Goal: Information Seeking & Learning: Learn about a topic

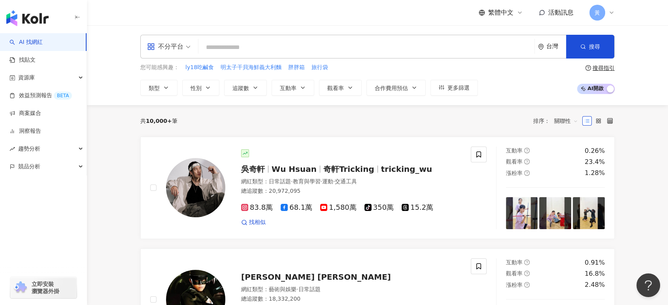
click at [180, 48] on div "不分平台" at bounding box center [165, 46] width 36 height 13
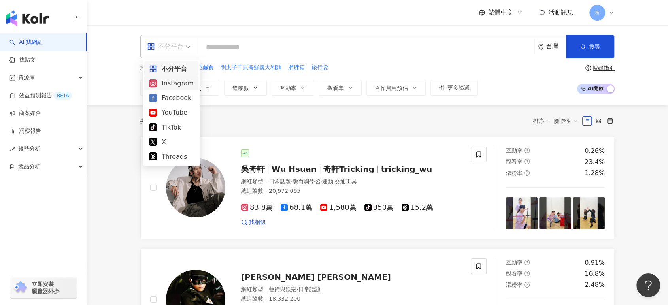
click at [173, 85] on div "Instagram" at bounding box center [171, 83] width 45 height 10
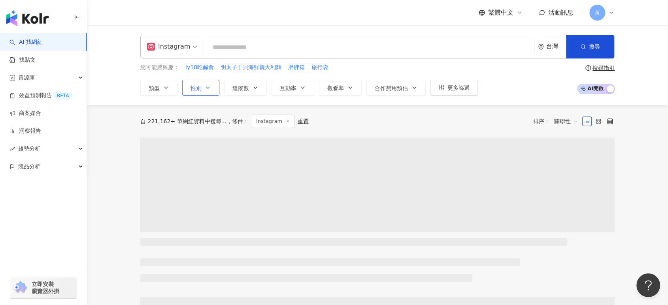
click at [200, 90] on span "性別" at bounding box center [196, 88] width 11 height 6
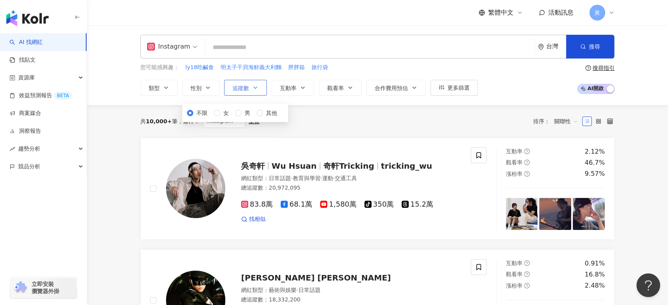
click at [257, 86] on icon "button" at bounding box center [255, 88] width 6 height 6
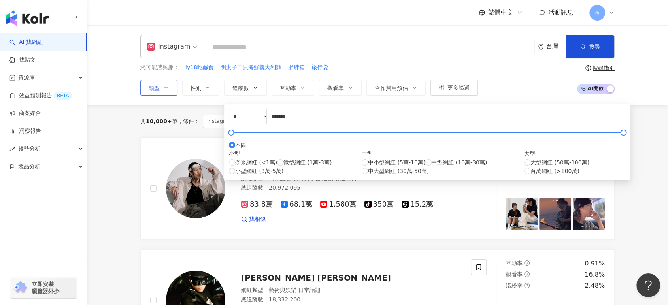
click at [163, 88] on icon "button" at bounding box center [166, 88] width 6 height 6
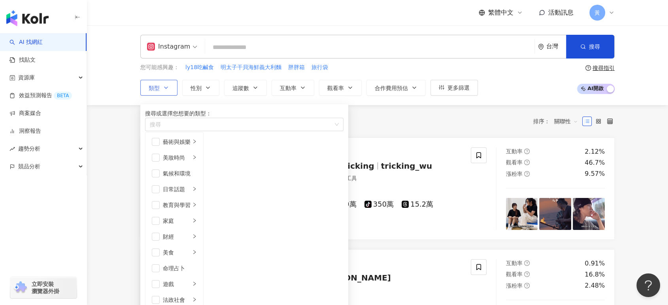
scroll to position [274, 0]
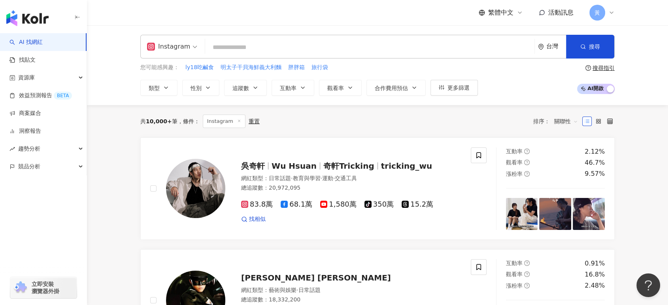
click at [117, 71] on div "Instagram 台灣 搜尋 keyword 搜尋名稱、敘述、貼文含有關鍵字 “ 妮芙蕾 ” 的網紅 您可能感興趣： ly18吃鹹食 明太子干貝海鮮義大利麵…" at bounding box center [377, 65] width 581 height 80
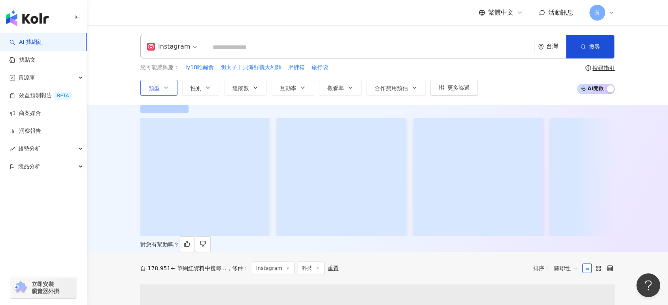
click at [164, 91] on icon "button" at bounding box center [166, 88] width 6 height 6
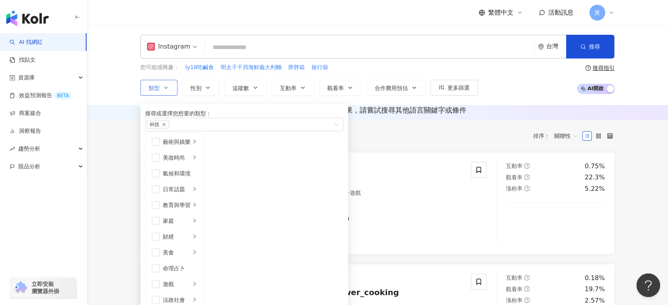
scroll to position [176, 0]
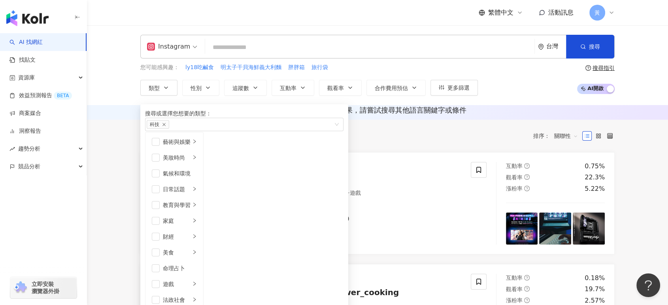
click at [127, 80] on div "Instagram 台灣 搜尋 keyword 搜尋名稱、敘述、貼文含有關鍵字 “ 妮芙蕾 ” 的網紅 您可能感興趣： ly18吃鹹食 明太子干貝海鮮義大利麵…" at bounding box center [378, 65] width 506 height 61
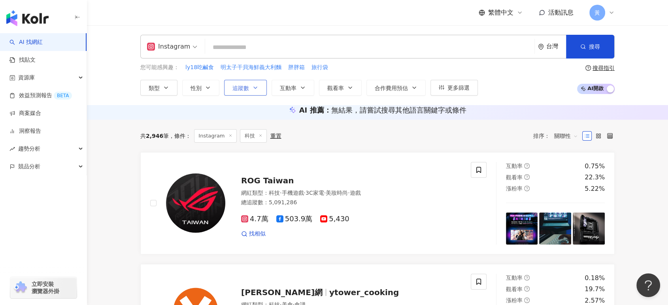
click at [254, 85] on icon "button" at bounding box center [255, 88] width 6 height 6
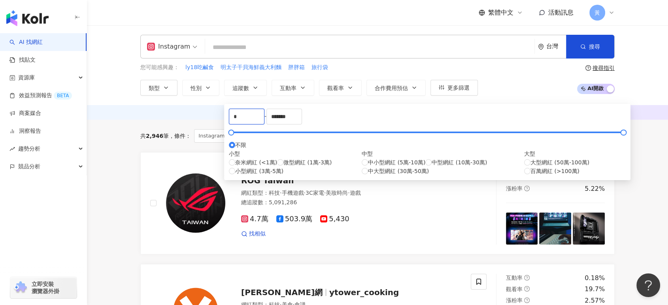
drag, startPoint x: 255, startPoint y: 124, endPoint x: 214, endPoint y: 125, distance: 41.5
type input "******"
drag, startPoint x: 371, startPoint y: 119, endPoint x: 307, endPoint y: 119, distance: 64.1
click at [307, 119] on div "****** - ******* 不限 小型 奈米網紅 (<1萬) 微型網紅 (1萬-3萬) 小型網紅 (3萬-5萬) 中型 中小型網紅 (5萬-10萬) 中…" at bounding box center [427, 142] width 397 height 67
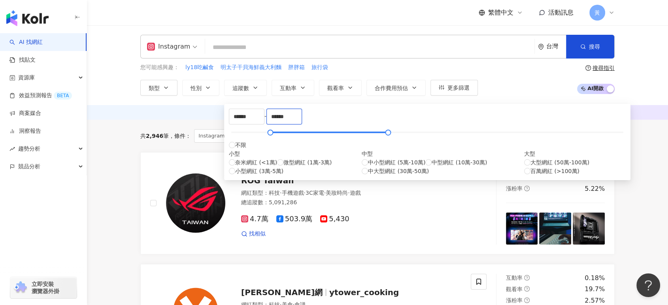
type input "******"
click at [509, 74] on div "您可能感興趣： ly18吃鹹食 明太子干貝海鮮義大利麵 胖胖箱 旅行袋 類型 性別 追蹤數 互動率 觀看率 合作費用預估 更多篩選 不限 女 男 其他 ***…" at bounding box center [377, 79] width 475 height 32
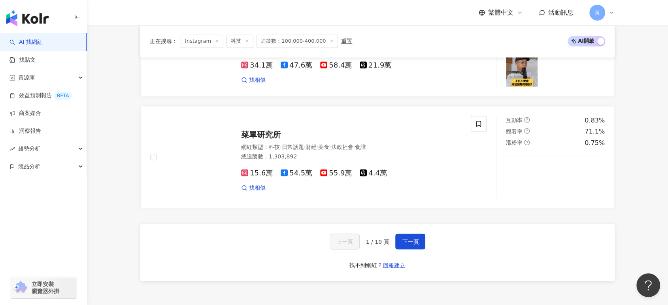
scroll to position [1450, 0]
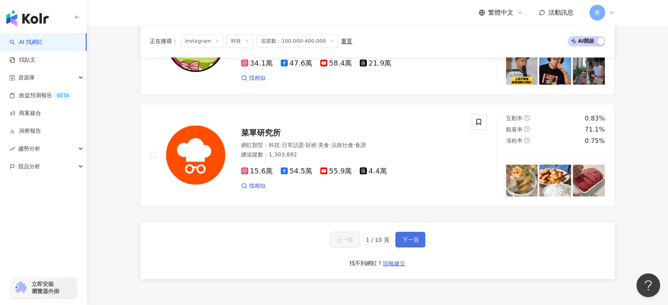
click at [417, 243] on span "下一頁" at bounding box center [410, 240] width 17 height 6
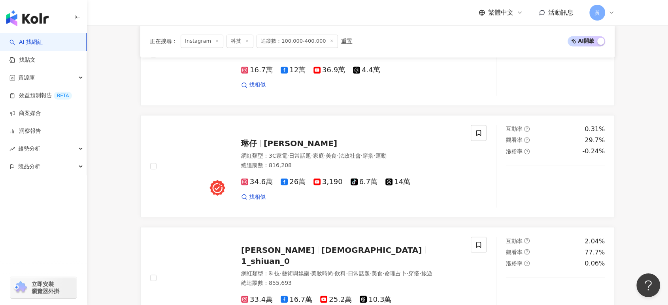
scroll to position [1494, 0]
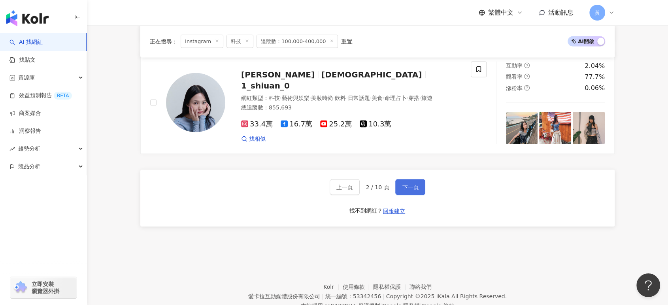
click at [402, 190] on span "下一頁" at bounding box center [410, 187] width 17 height 6
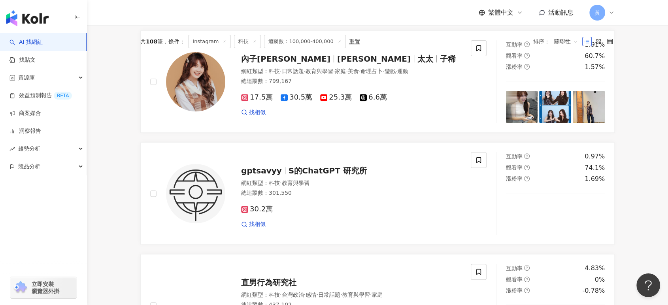
scroll to position [263, 0]
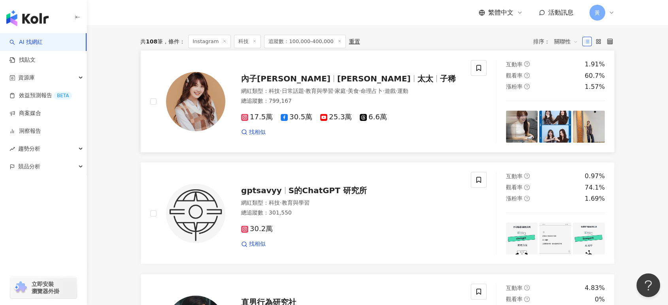
click at [323, 94] on span "教育與學習" at bounding box center [320, 91] width 28 height 6
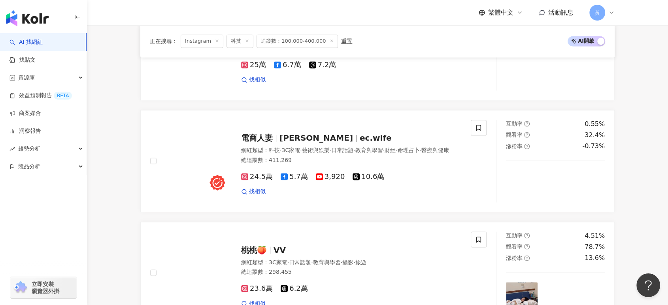
scroll to position [1450, 0]
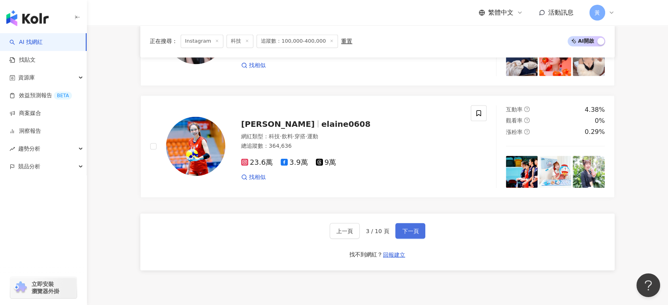
click at [417, 239] on button "下一頁" at bounding box center [411, 231] width 30 height 16
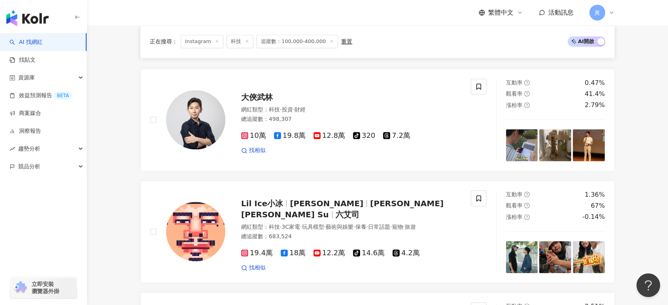
scroll to position [923, 0]
click at [356, 219] on span "蘇彥菁 Nick Su" at bounding box center [342, 209] width 203 height 21
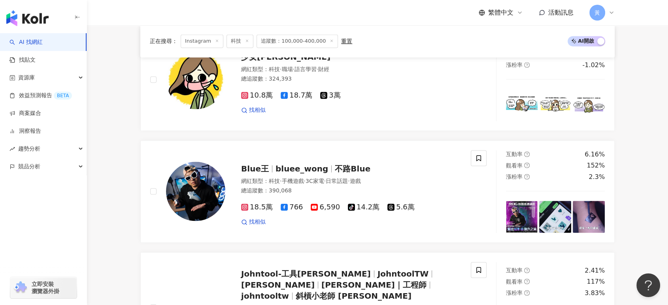
scroll to position [1274, 0]
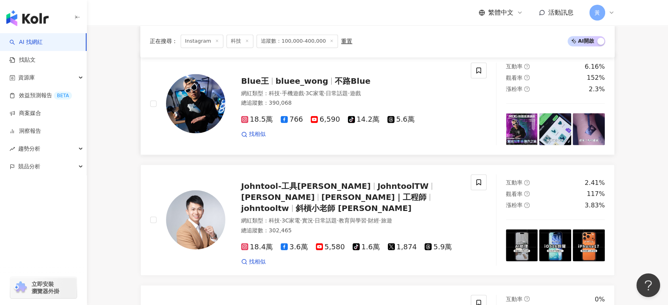
click at [348, 86] on span "不路Blue" at bounding box center [353, 80] width 36 height 9
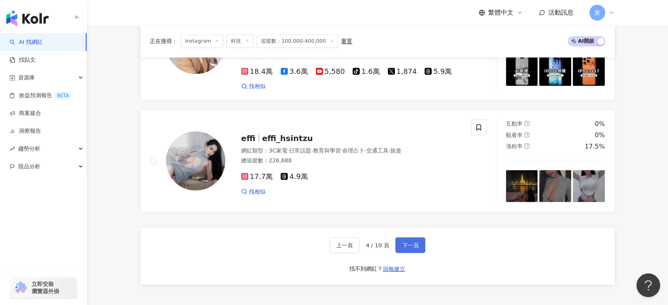
click at [401, 248] on button "下一頁" at bounding box center [411, 245] width 30 height 16
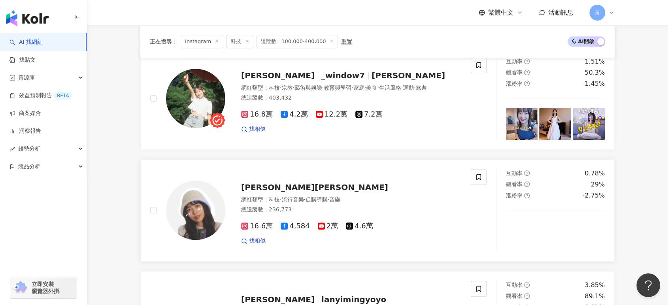
scroll to position [703, 0]
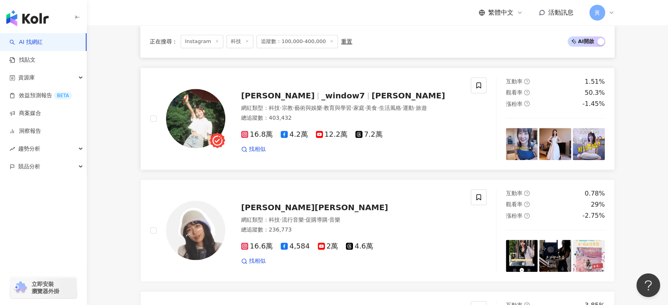
click at [322, 100] on span "_window7" at bounding box center [344, 95] width 44 height 9
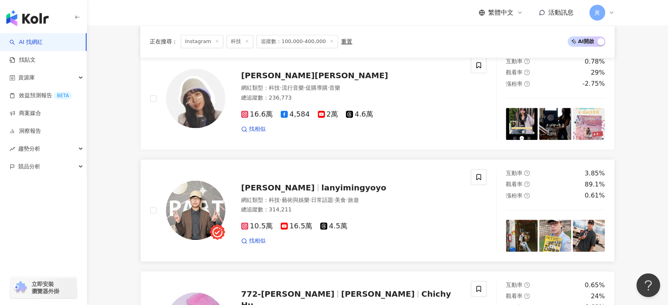
click at [322, 193] on span "lanyimingyoyo" at bounding box center [354, 187] width 65 height 9
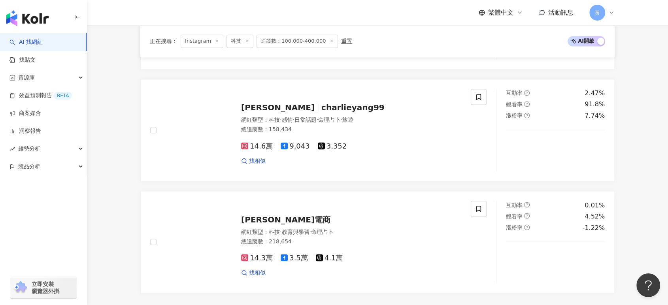
scroll to position [1450, 0]
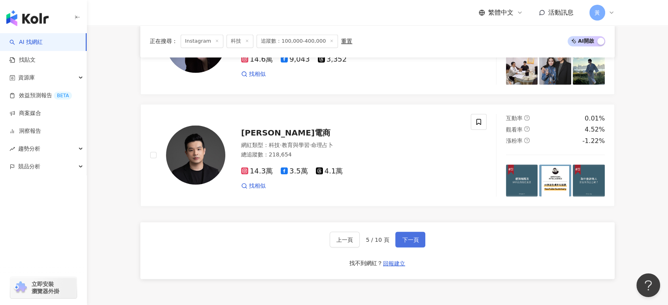
click at [418, 248] on button "下一頁" at bounding box center [411, 240] width 30 height 16
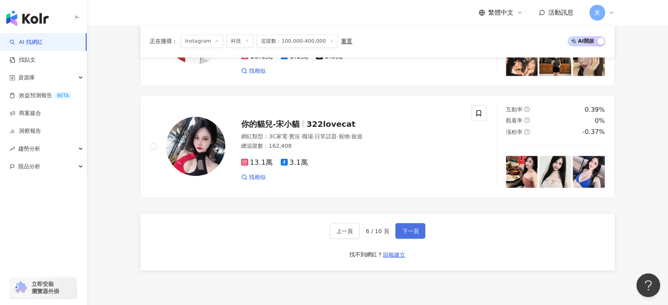
click at [409, 234] on span "下一頁" at bounding box center [410, 231] width 17 height 6
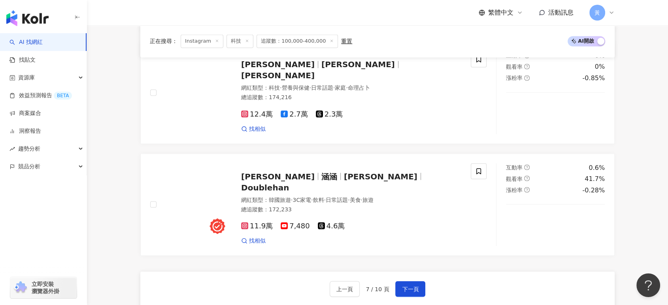
scroll to position [1406, 0]
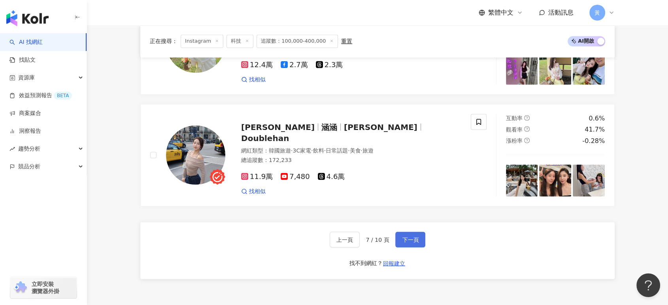
click at [415, 243] on span "下一頁" at bounding box center [410, 240] width 17 height 6
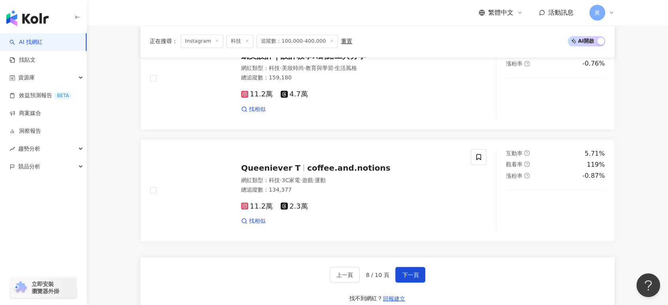
scroll to position [1494, 0]
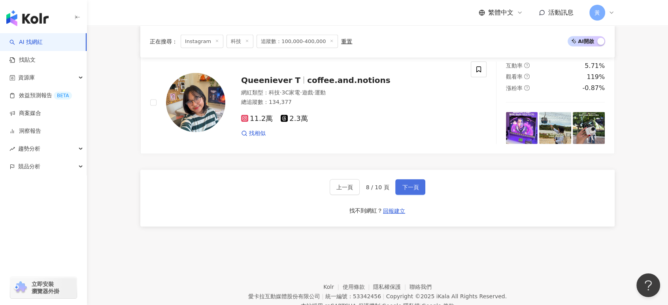
click at [403, 190] on span "下一頁" at bounding box center [410, 187] width 17 height 6
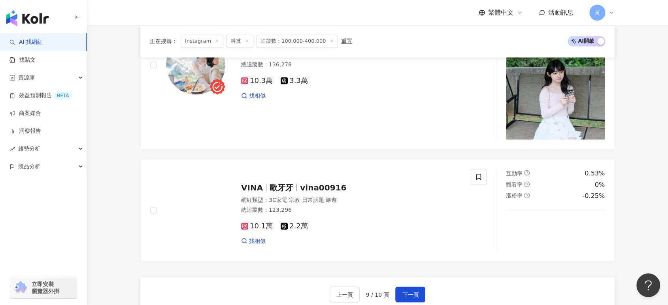
scroll to position [1554, 0]
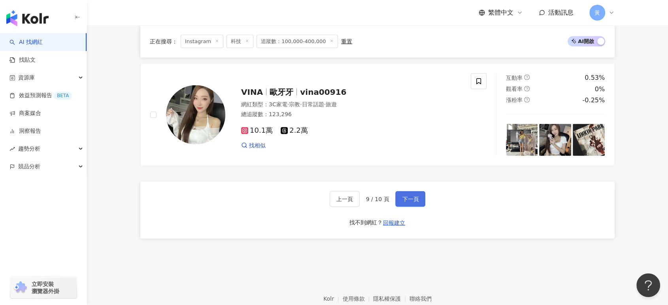
click at [412, 207] on button "下一頁" at bounding box center [411, 199] width 30 height 16
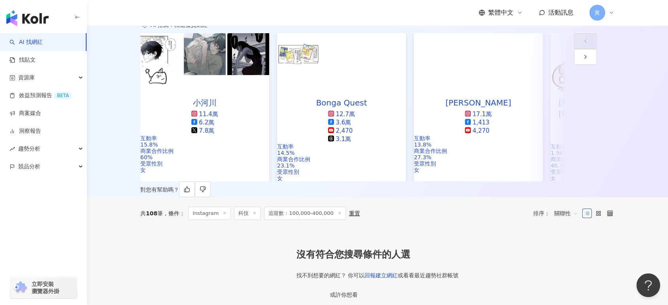
scroll to position [0, 0]
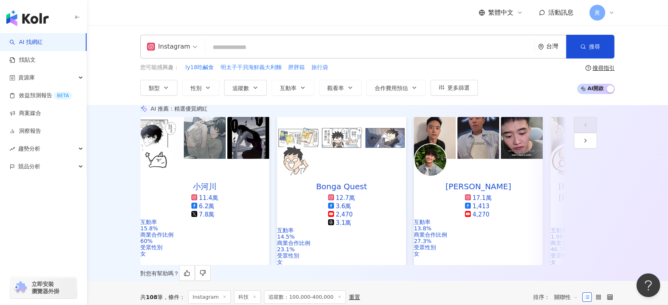
click at [240, 57] on div "Instagram 台灣 搜尋 keyword 搜尋名稱、敘述、貼文含有關鍵字 “ 妮芙蕾 ” 的網紅" at bounding box center [377, 47] width 475 height 24
click at [240, 56] on div "Instagram 台灣 搜尋 keyword 搜尋名稱、敘述、貼文含有關鍵字 “ 妮芙蕾 ” 的網紅" at bounding box center [377, 47] width 475 height 24
click at [241, 48] on input "search" at bounding box center [369, 47] width 323 height 15
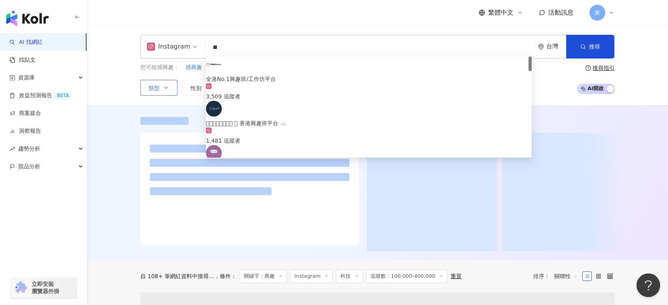
type input "**"
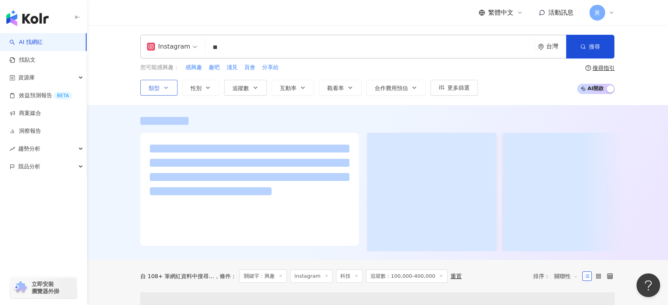
click at [160, 87] on button "類型" at bounding box center [158, 88] width 37 height 16
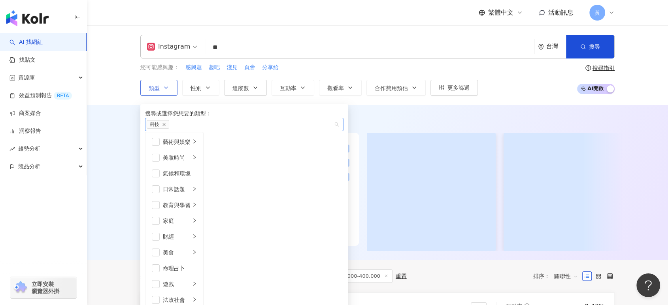
click at [166, 127] on icon "close" at bounding box center [164, 125] width 4 height 4
click at [119, 71] on div "Instagram ** 台灣 搜尋 cb5c79b8-9105-4d44-8c7d-403c39bfe136 全港No.1興趣班/工作坊平台 3,509 追…" at bounding box center [377, 65] width 581 height 80
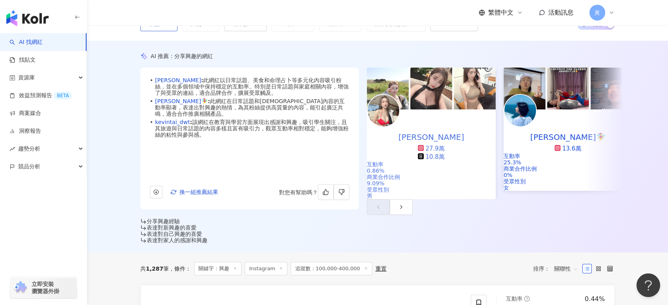
scroll to position [132, 0]
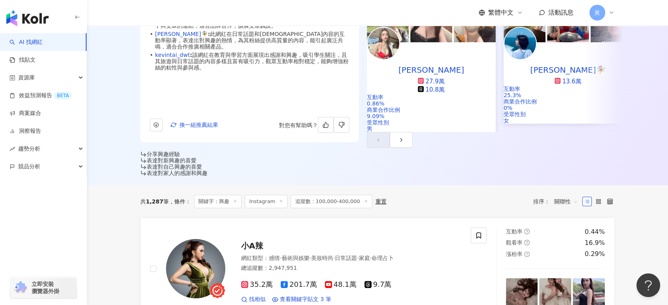
click at [554, 195] on div "關聯性" at bounding box center [566, 201] width 32 height 13
click at [564, 232] on div "互動率" at bounding box center [567, 235] width 20 height 9
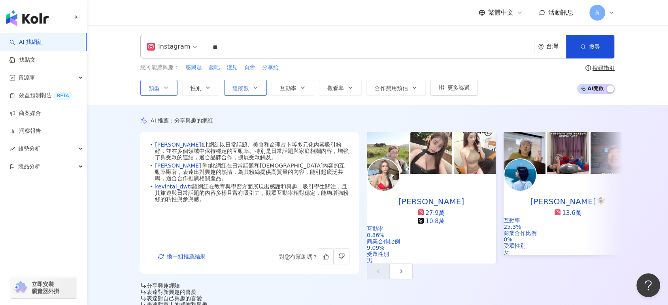
click at [246, 88] on span "追蹤數" at bounding box center [241, 88] width 17 height 6
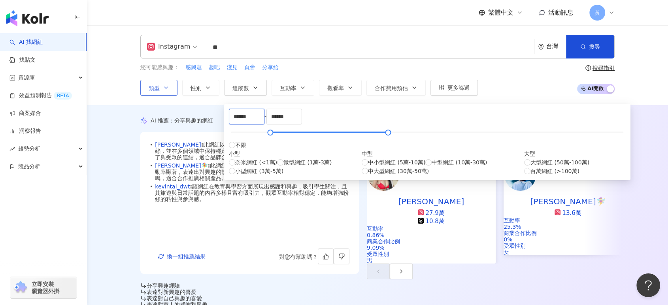
drag, startPoint x: 272, startPoint y: 119, endPoint x: 177, endPoint y: 119, distance: 95.3
type input "******"
click at [124, 61] on div "Instagram ** 台灣 搜尋 cb5c79b8-9105-4d44-8c7d-403c39bfe136 全港No.1興趣班/工作坊平台 3,509 追…" at bounding box center [377, 65] width 581 height 80
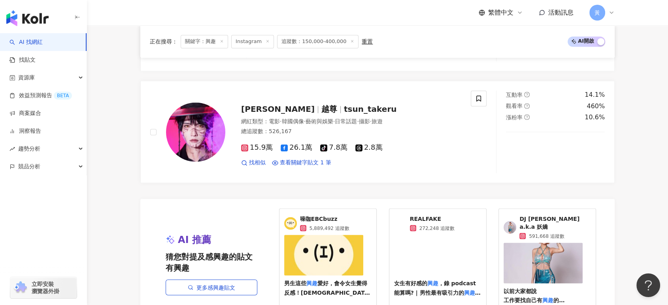
scroll to position [1543, 0]
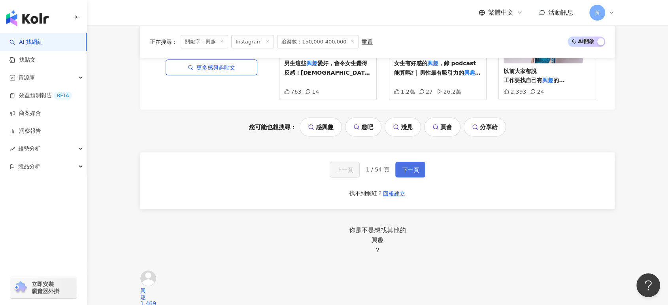
click at [414, 167] on span "下一頁" at bounding box center [410, 170] width 17 height 6
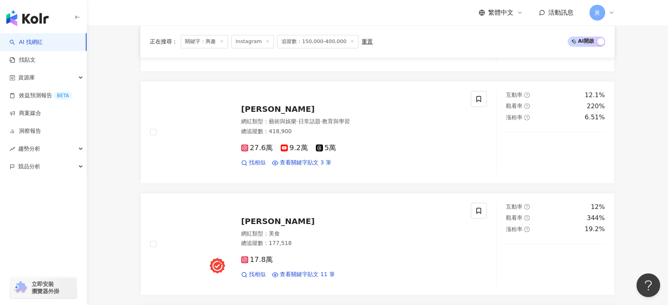
scroll to position [1098, 0]
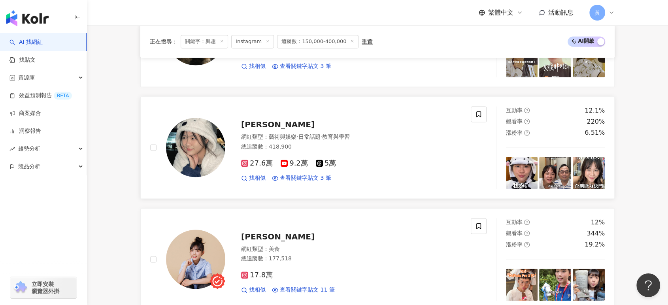
click at [249, 120] on span "李怡蓁" at bounding box center [278, 124] width 74 height 9
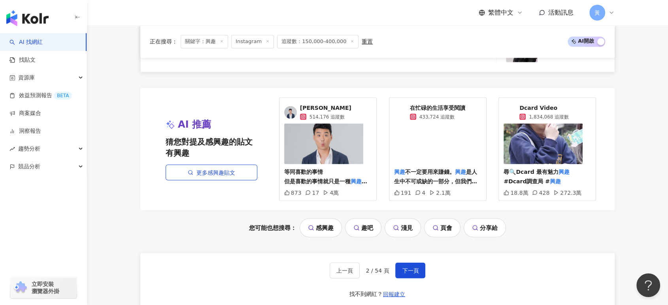
scroll to position [1494, 0]
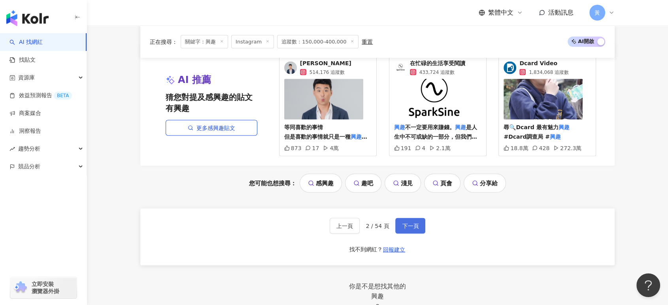
click at [410, 223] on span "下一頁" at bounding box center [410, 226] width 17 height 6
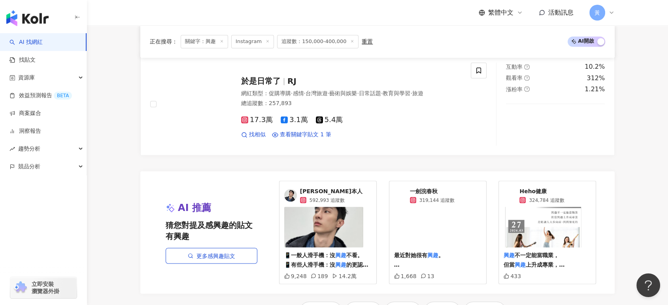
scroll to position [1450, 0]
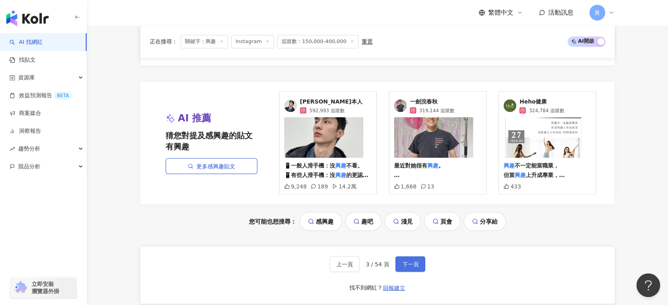
click at [401, 262] on button "下一頁" at bounding box center [411, 264] width 30 height 16
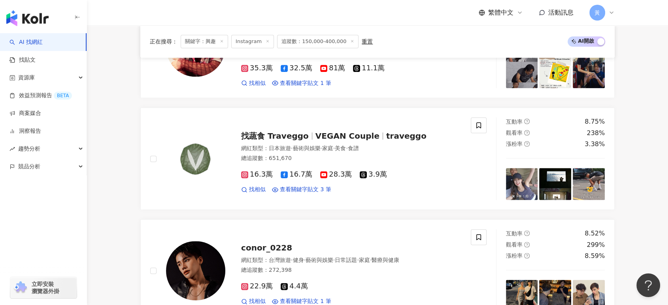
scroll to position [879, 0]
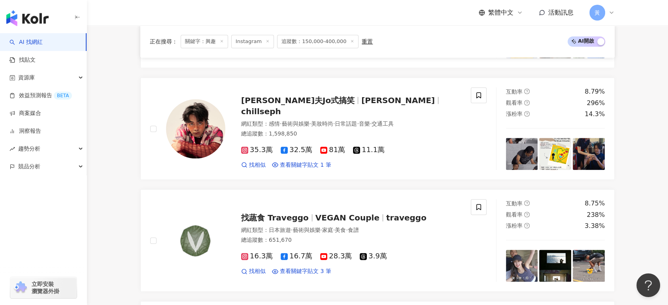
click at [644, 189] on main "Instagram ** 台灣 搜尋 cb5c79b8-9105-4d44-8c7d-403c39bfe136 全港No.1興趣班/工作坊平台 3,509 追…" at bounding box center [377, 71] width 581 height 1850
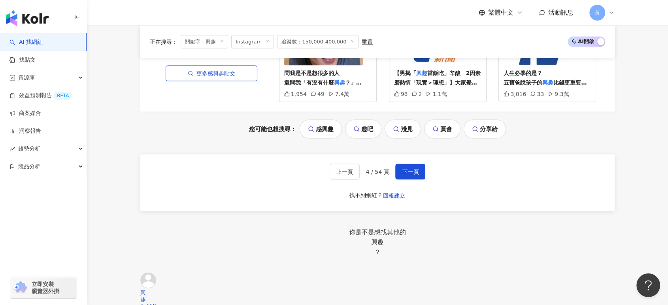
scroll to position [1538, 0]
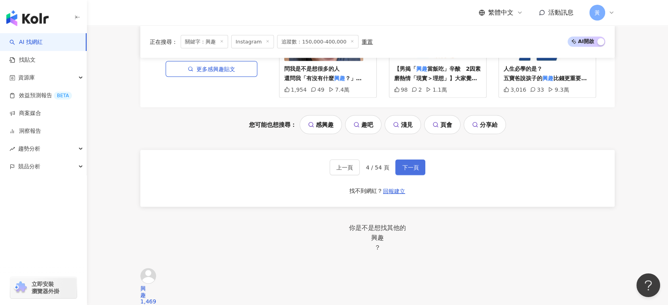
click at [424, 165] on div "上一頁 4 / 54 頁 下一頁 找不到網紅？ 回報建立" at bounding box center [377, 178] width 475 height 57
click at [415, 166] on span "下一頁" at bounding box center [410, 168] width 17 height 6
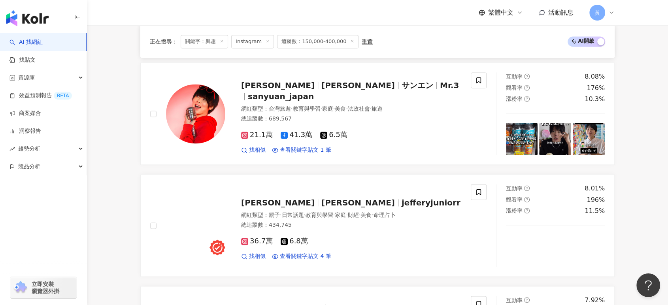
scroll to position [1142, 0]
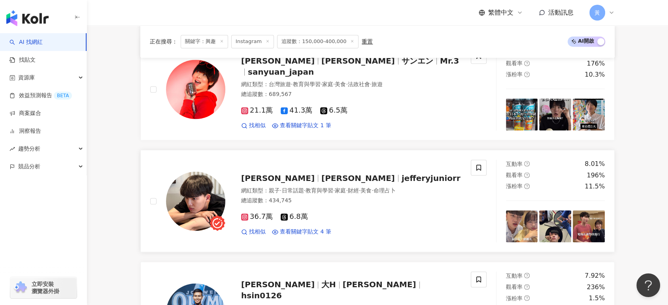
click at [322, 174] on span "Jeffery Junior" at bounding box center [359, 178] width 74 height 9
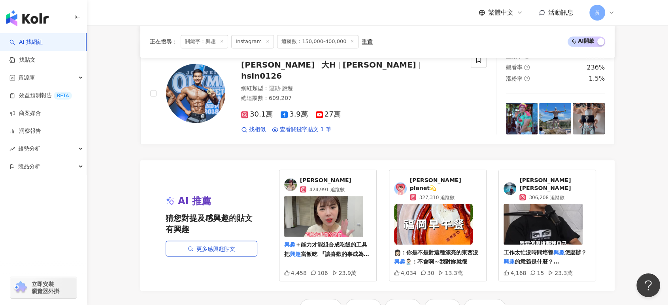
scroll to position [1494, 0]
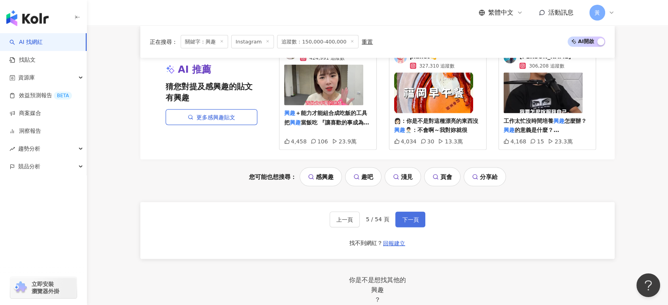
click at [407, 216] on span "下一頁" at bounding box center [410, 219] width 17 height 6
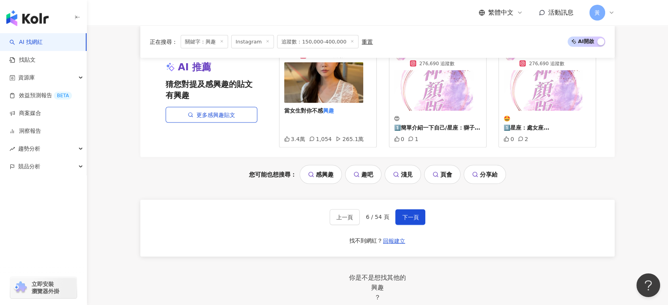
scroll to position [1518, 0]
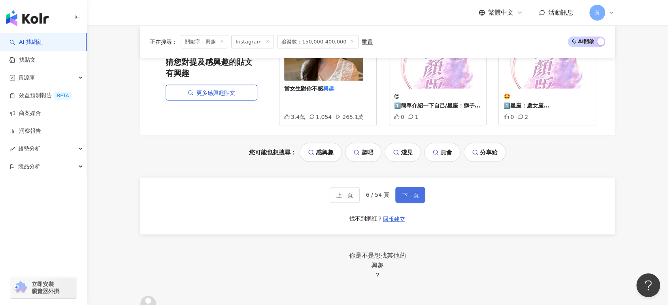
click at [404, 193] on span "下一頁" at bounding box center [410, 195] width 17 height 6
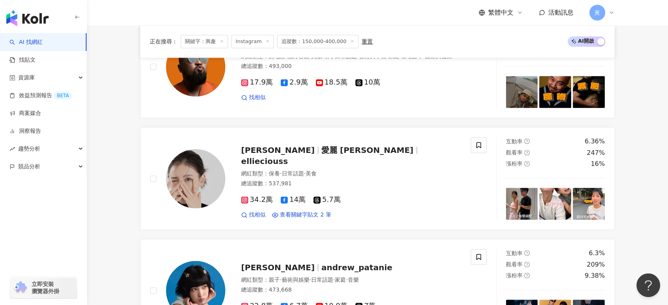
scroll to position [1098, 0]
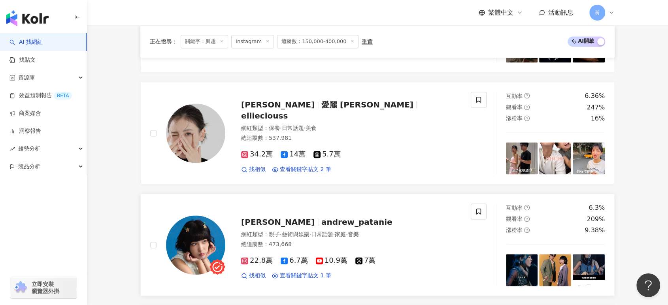
click at [300, 227] on div "怡岑 andrew_patanie 網紅類型 ： 親子 · 藝術與娛樂 · 日常話題 · 家庭 · 音樂 總追蹤數 ： 473,668 22.8萬 6.7萬 …" at bounding box center [343, 244] width 236 height 69
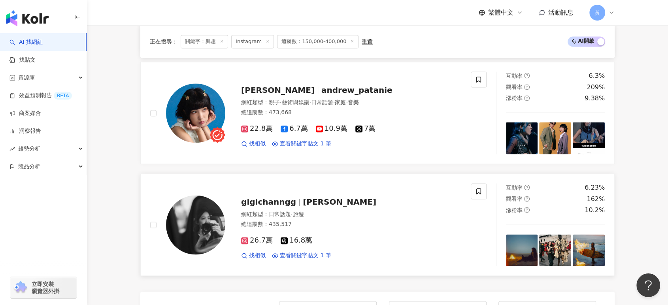
scroll to position [1362, 0]
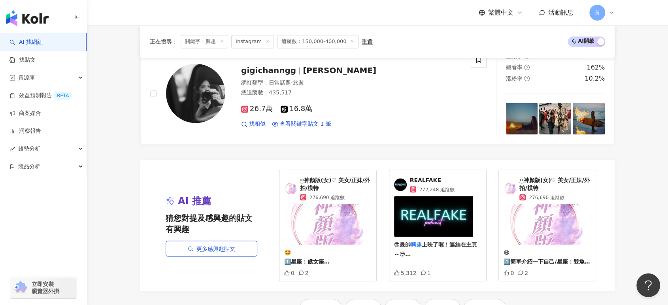
click at [410, 215] on div "😎最帥 興趣 上映了喔！連結在主頁～😎 兄弟們注意了，今天這集要來聊的是最受女生歡迎的15大 興趣 ！一開始臭直男們先猜猜究竟哪些 興趣 在女生眼裡是加分的！…" at bounding box center [437, 231] width 87 height 70
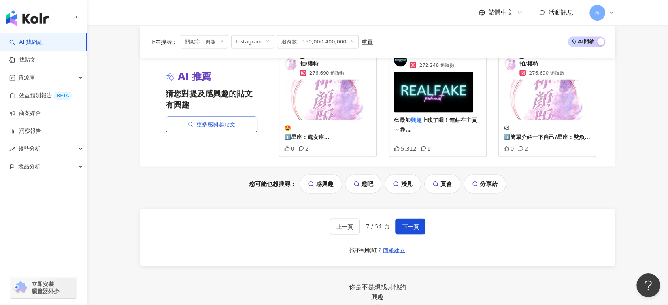
scroll to position [1494, 0]
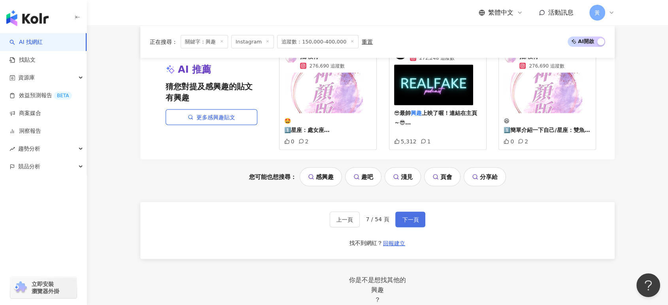
click at [397, 214] on button "下一頁" at bounding box center [411, 220] width 30 height 16
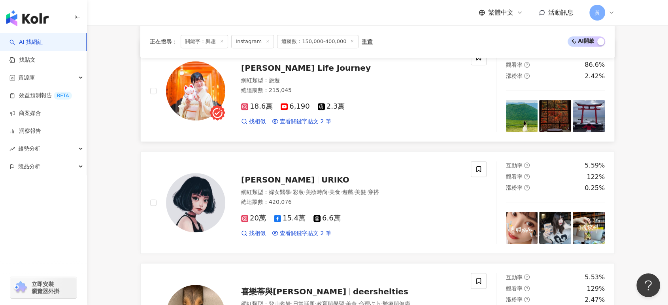
scroll to position [879, 0]
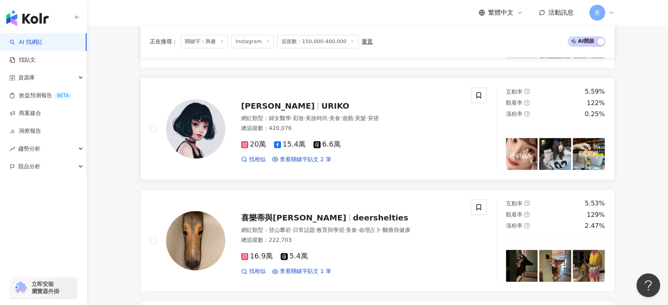
click at [322, 109] on span "URIKO" at bounding box center [336, 105] width 28 height 9
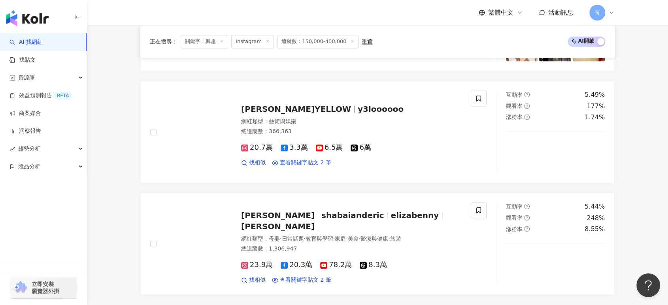
scroll to position [1231, 0]
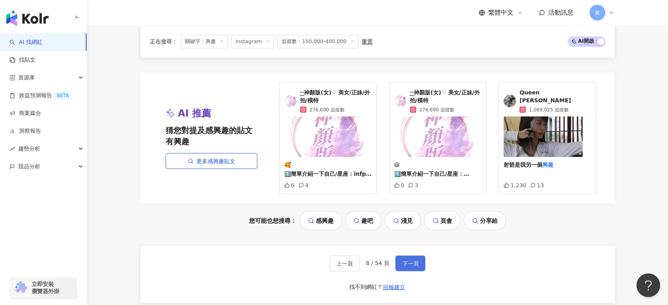
click at [410, 261] on span "下一頁" at bounding box center [410, 263] width 17 height 6
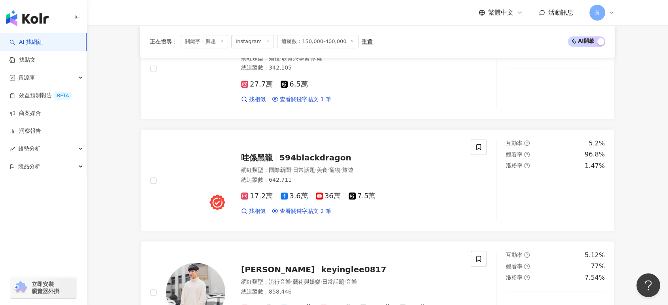
scroll to position [615, 0]
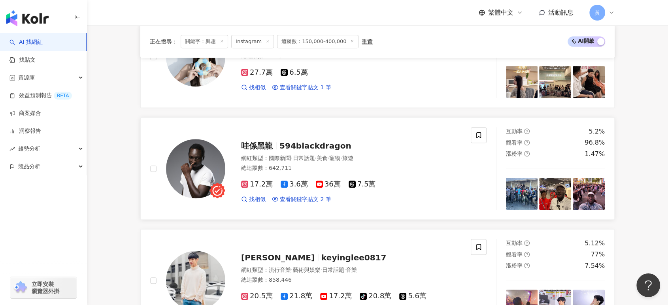
click at [320, 150] on span "594blackdragon" at bounding box center [316, 145] width 72 height 9
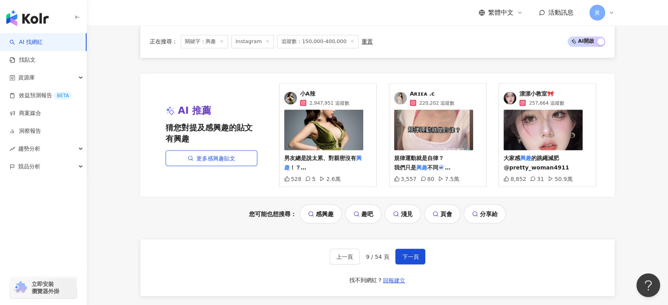
scroll to position [1450, 0]
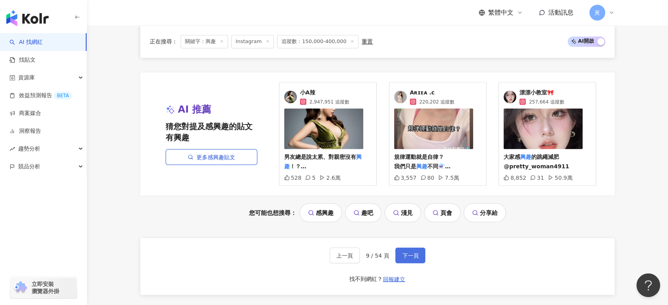
click at [400, 252] on button "下一頁" at bounding box center [411, 256] width 30 height 16
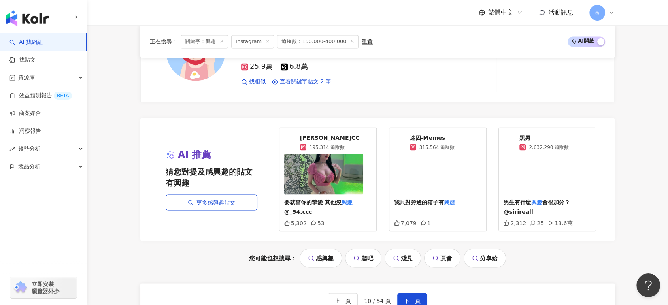
scroll to position [1406, 0]
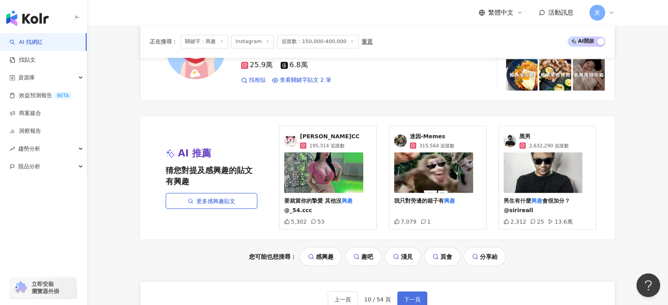
click at [413, 296] on span "下一頁" at bounding box center [412, 299] width 17 height 6
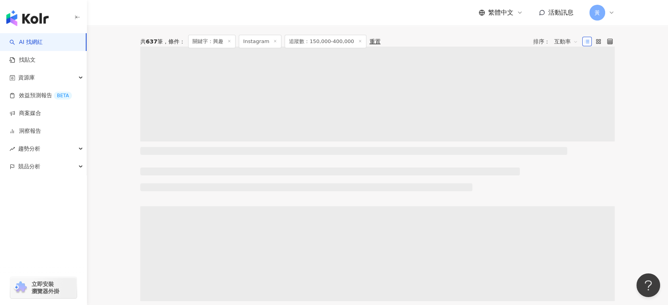
scroll to position [132, 0]
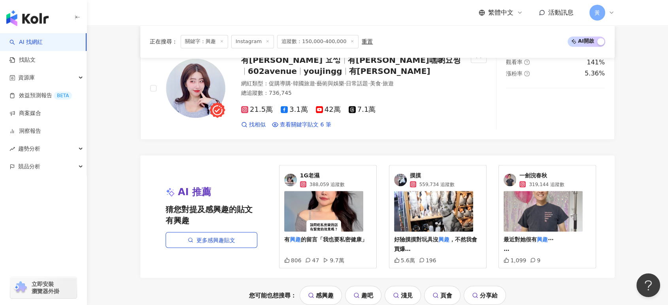
scroll to position [1406, 0]
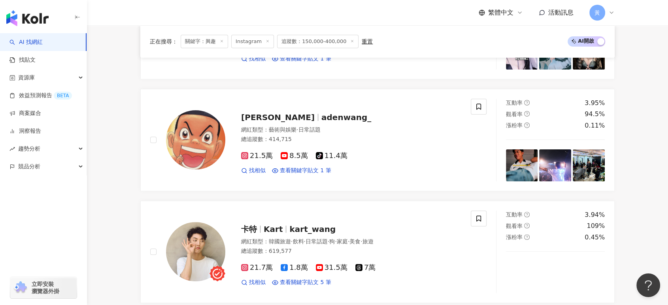
scroll to position [220, 0]
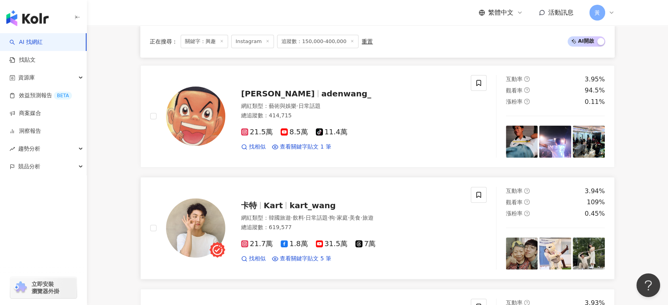
click at [281, 211] on div "卡特 Kart kart_wang 網紅類型 ： 韓國旅遊 · 飲料 · 日常話題 · 狗 · 家庭 · 美食 · 旅遊 總追蹤數 ： 619,577 21.…" at bounding box center [343, 228] width 236 height 69
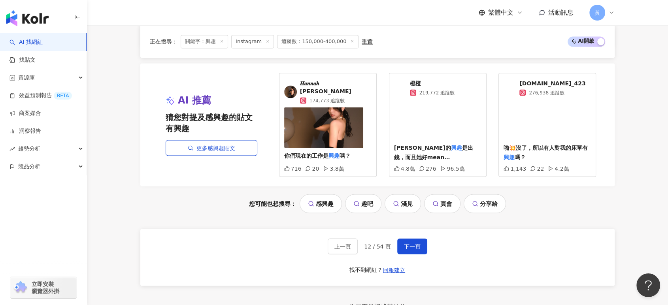
scroll to position [1494, 0]
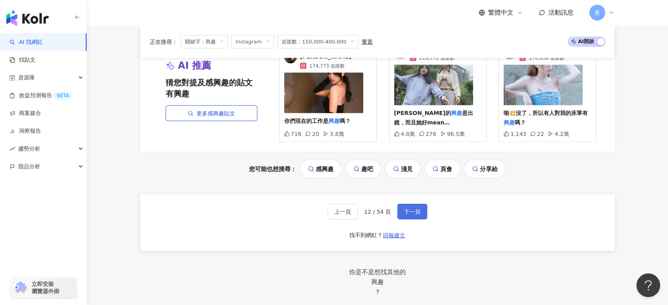
click at [413, 214] on button "下一頁" at bounding box center [413, 212] width 30 height 16
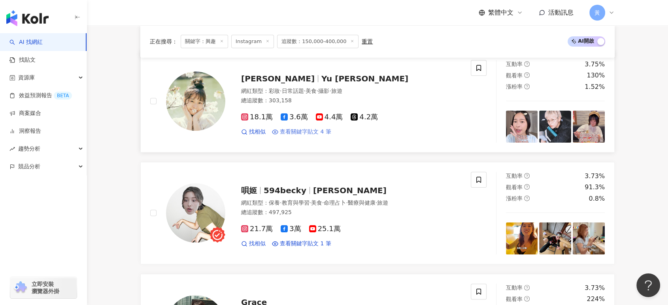
scroll to position [176, 0]
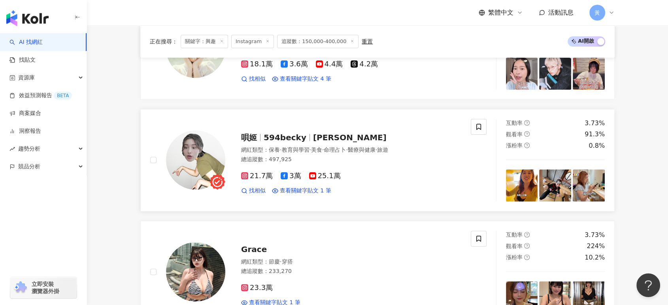
click at [294, 142] on span "594becky" at bounding box center [285, 137] width 43 height 9
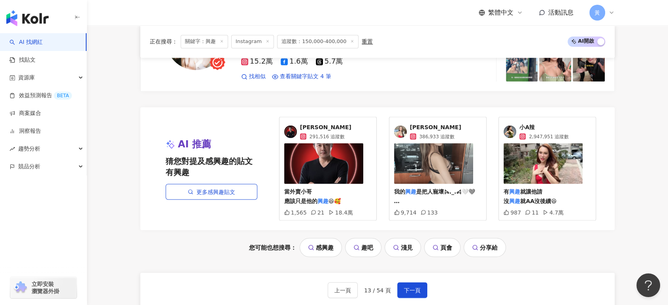
scroll to position [1494, 0]
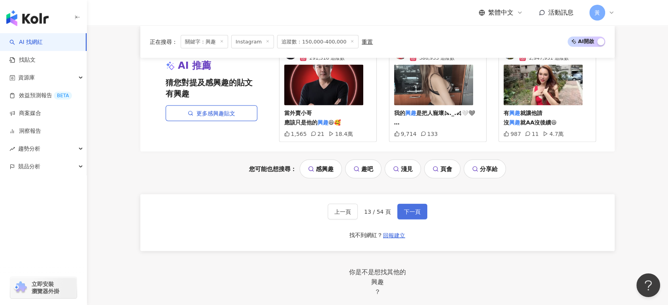
click at [409, 212] on span "下一頁" at bounding box center [412, 211] width 17 height 6
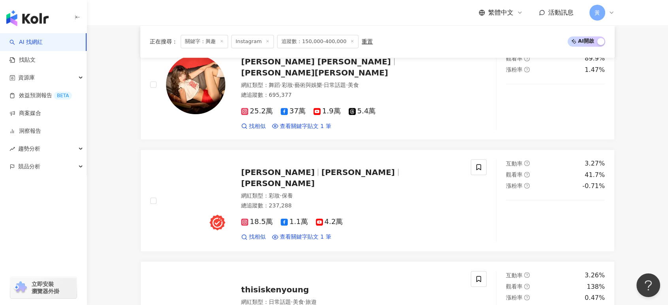
scroll to position [1388, 0]
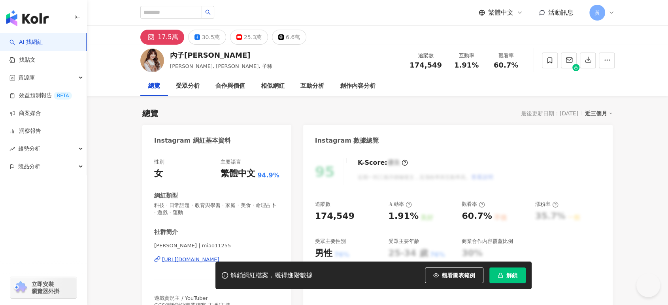
click at [192, 262] on div "解鎖網紅檔案，獲得進階數據 觀看圖表範例 解鎖" at bounding box center [334, 276] width 668 height 28
click at [195, 259] on div "https://www.instagram.com/miao11255/" at bounding box center [190, 259] width 57 height 7
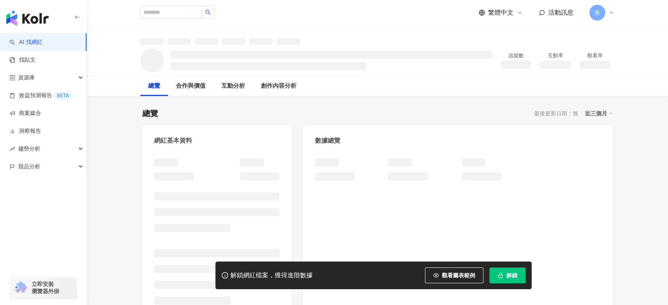
click at [501, 275] on icon "button" at bounding box center [501, 276] width 6 height 6
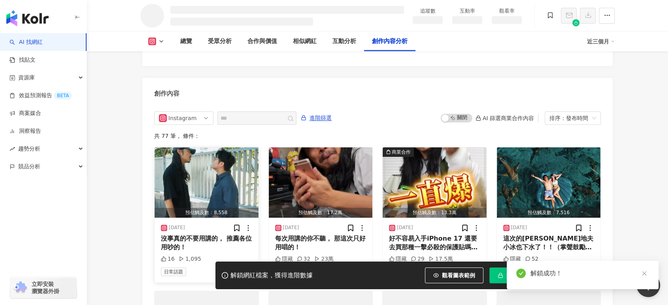
scroll to position [2073, 0]
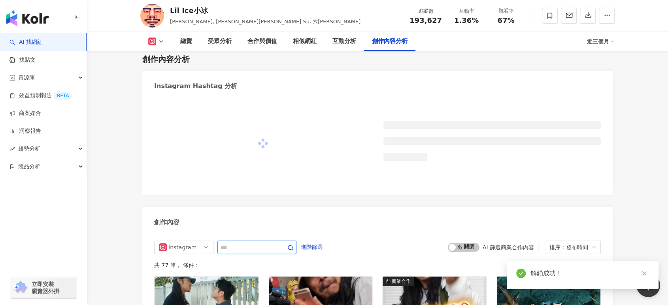
scroll to position [2218, 0]
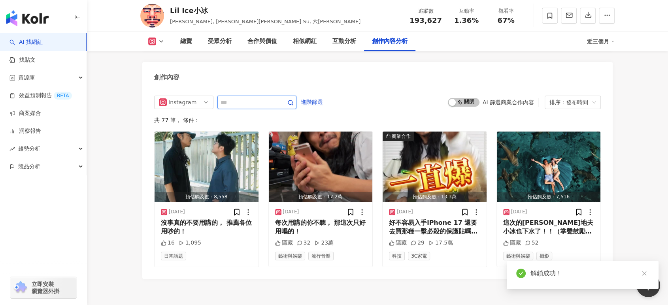
click at [257, 115] on div "Instagram 進階篩選 啟動 關閉 AI 篩選商業合作內容 排序：發布時間 共 77 筆 ， 條件： 預估觸及數：8,558 2025/10/7 沒事真…" at bounding box center [377, 183] width 471 height 191
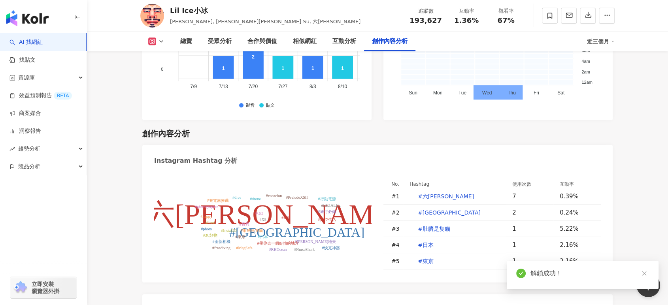
scroll to position [2402, 0]
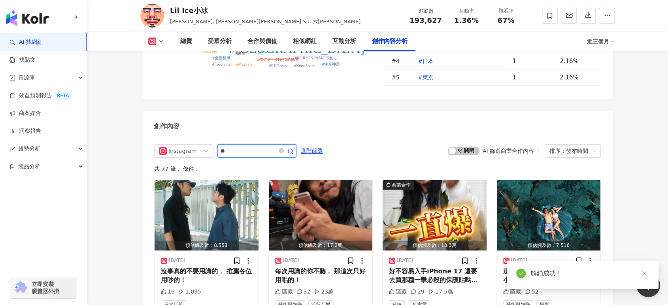
type input "**"
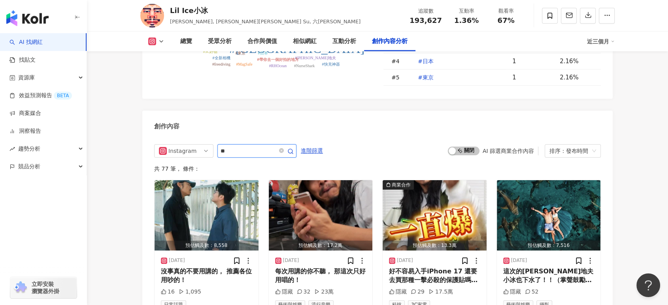
scroll to position [2439, 0]
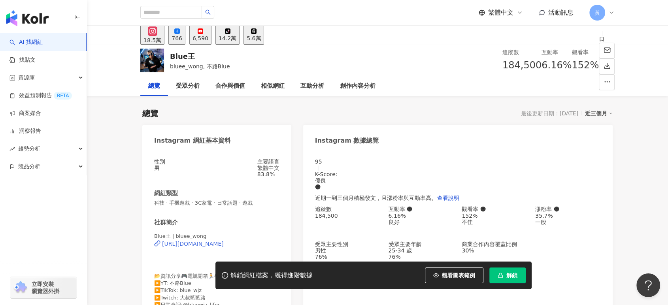
click at [210, 247] on div "https://www.instagram.com/bluee_wong/" at bounding box center [193, 244] width 62 height 6
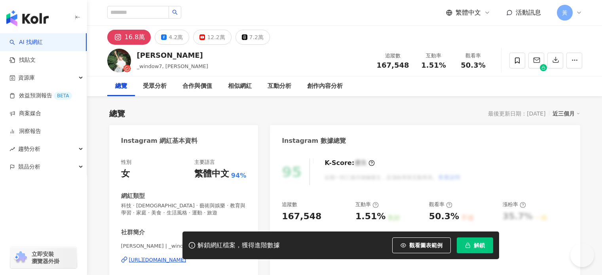
click at [186, 260] on div "[URL][DOMAIN_NAME]" at bounding box center [157, 259] width 57 height 7
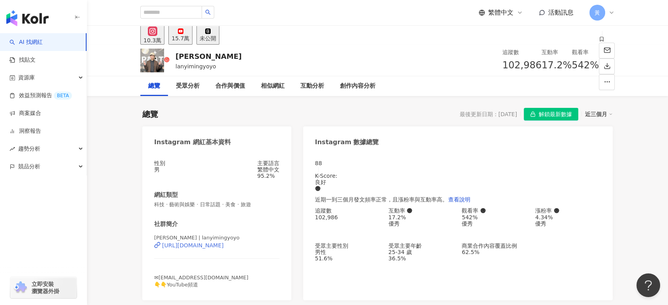
click at [218, 249] on div "https://www.instagram.com/lanyimingyoyo/" at bounding box center [193, 245] width 62 height 6
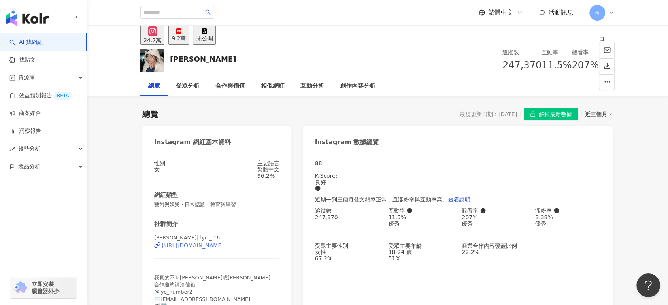
click at [189, 249] on div "https://www.instagram.com/lyc._.16/" at bounding box center [193, 245] width 62 height 6
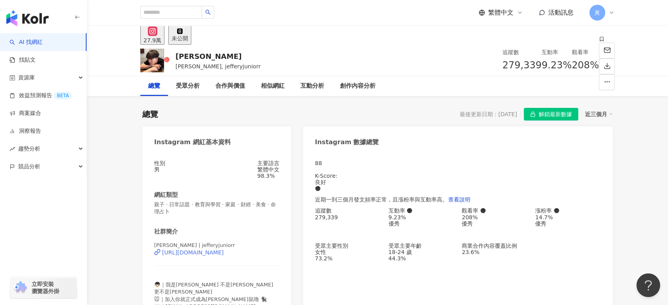
click at [224, 256] on div "https://www.instagram.com/jefferyjuniorr/" at bounding box center [193, 253] width 62 height 6
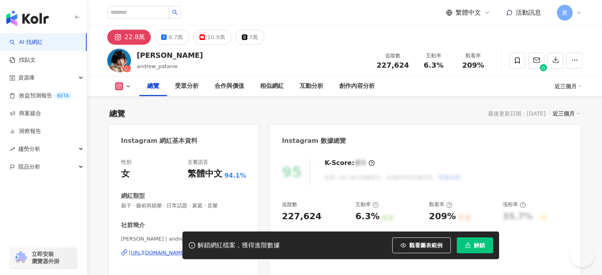
click at [186, 253] on div "https://www.instagram.com/andrew_patanie/" at bounding box center [157, 252] width 57 height 7
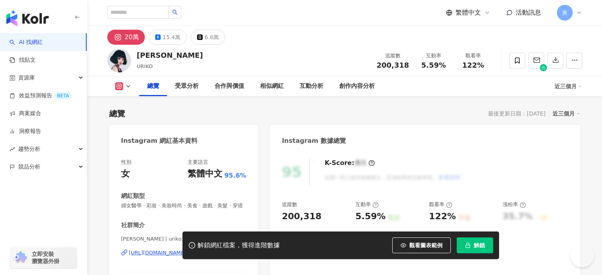
click at [173, 256] on div "https://www.instagram.com/uriko1219/" at bounding box center [157, 252] width 57 height 7
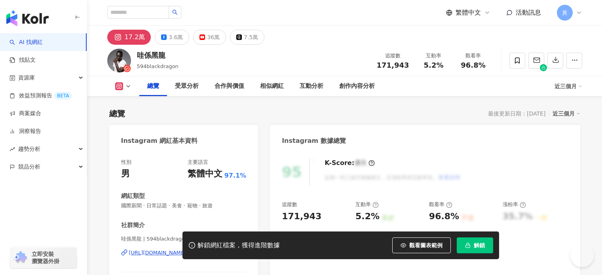
click at [186, 252] on div "https://www.instagram.com/594blackdragon/" at bounding box center [157, 252] width 57 height 7
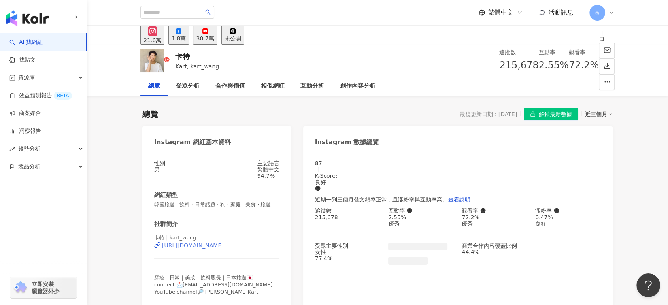
click at [197, 249] on div "https://www.instagram.com/kart_wang/" at bounding box center [193, 245] width 62 height 6
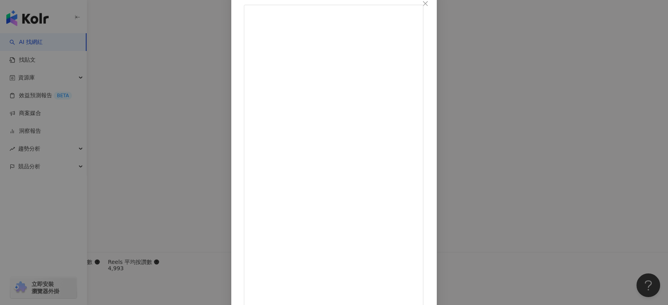
scroll to position [49, 0]
click at [534, 115] on div "唄姬 [DATE] 這次搶先喝到了 老協珍＿熬雞精紅棗枸杞新口味！ 誒真的米味大升級耶 （唄[PERSON_NAME]一致認同） 喝起來很甘甜好好喝 每天喝一…" at bounding box center [334, 152] width 668 height 305
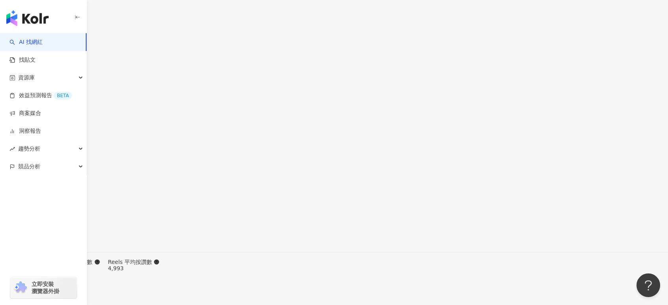
type input "*"
type input "**"
